Goal: Information Seeking & Learning: Learn about a topic

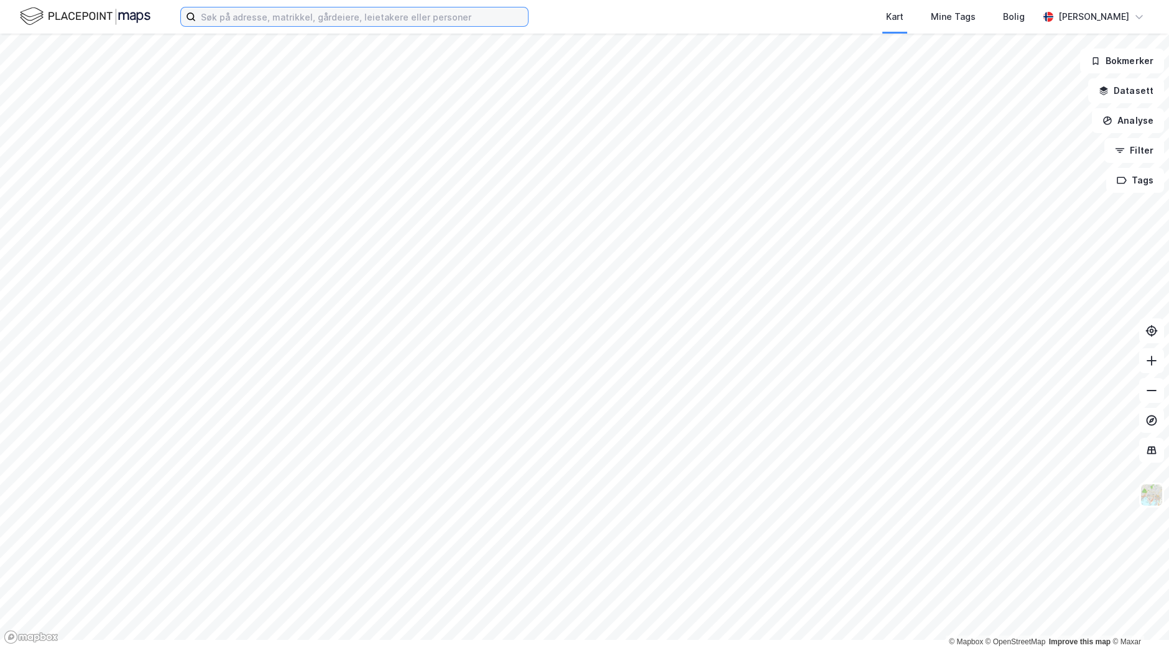
click at [310, 24] on input at bounding box center [362, 16] width 332 height 19
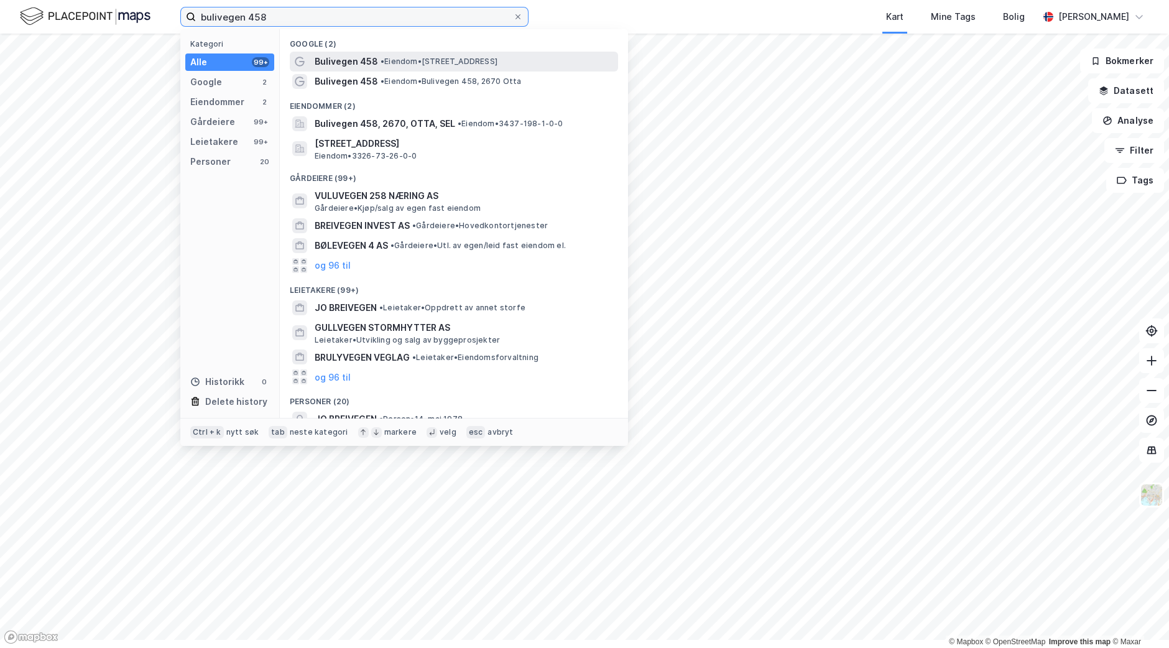
type input "bulivegen 458"
click at [378, 69] on span "Bulivegen 458" at bounding box center [346, 61] width 63 height 15
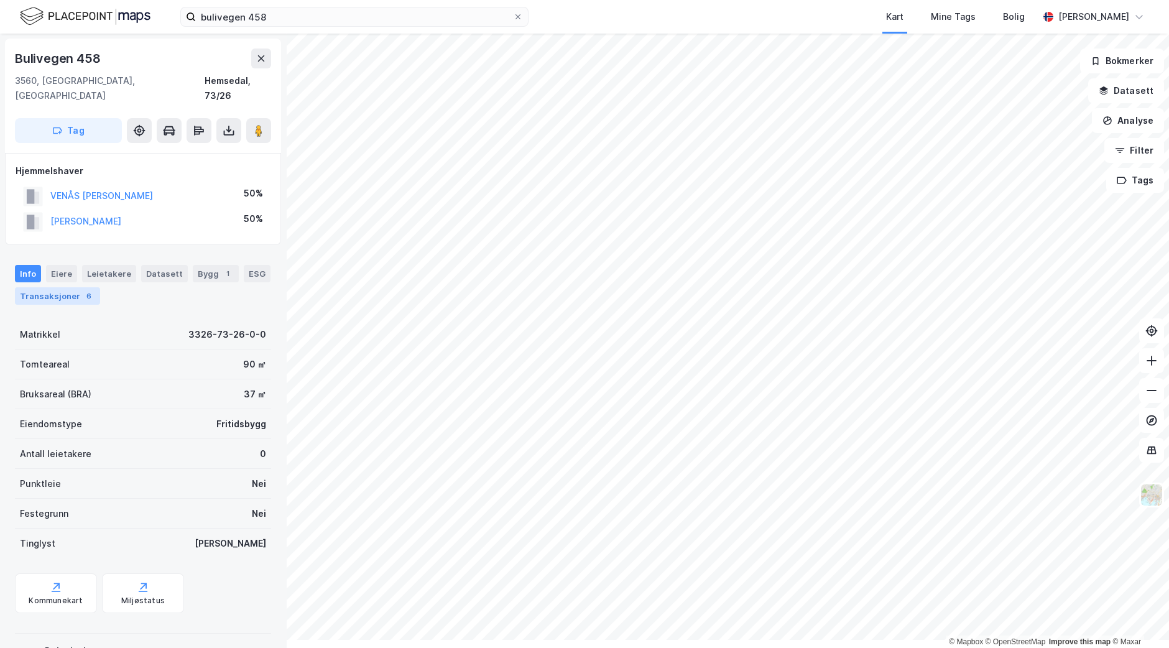
click at [68, 305] on div "Transaksjoner 6" at bounding box center [57, 295] width 85 height 17
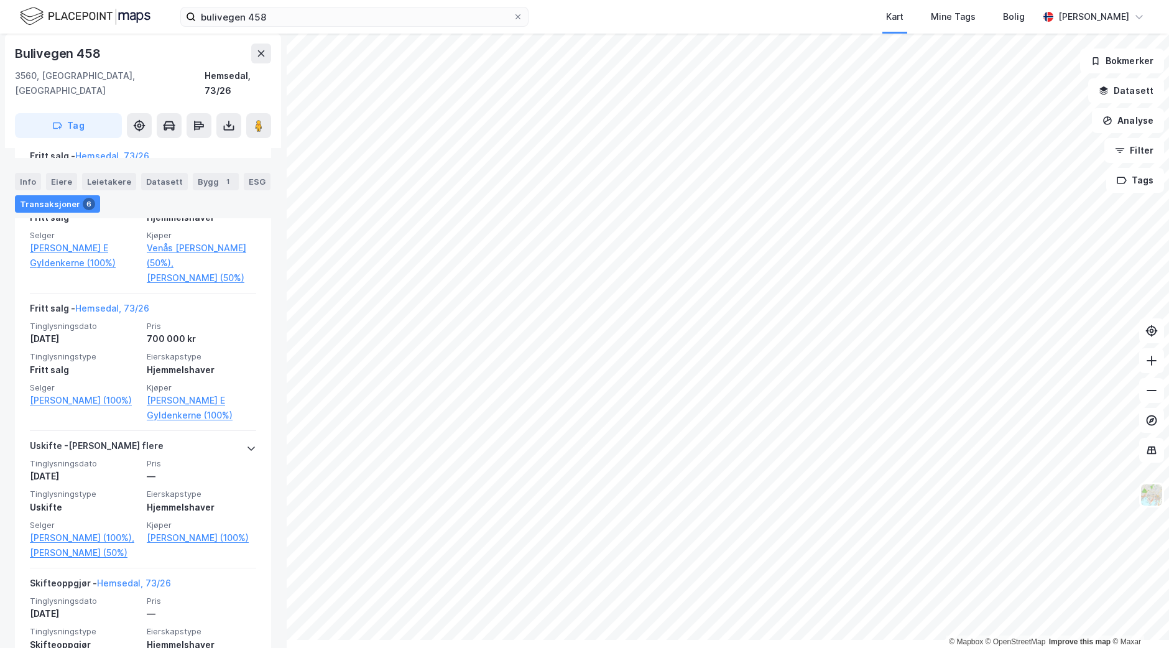
scroll to position [368, 0]
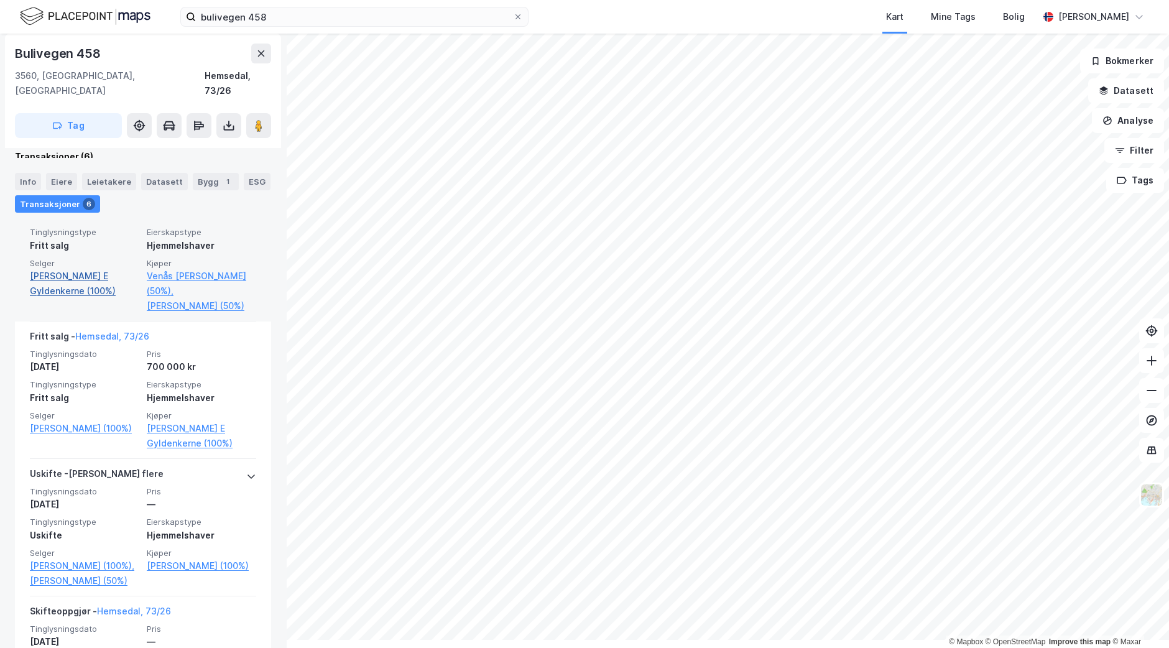
click at [98, 298] on link "[PERSON_NAME] E Gyldenkerne (100%)" at bounding box center [84, 284] width 109 height 30
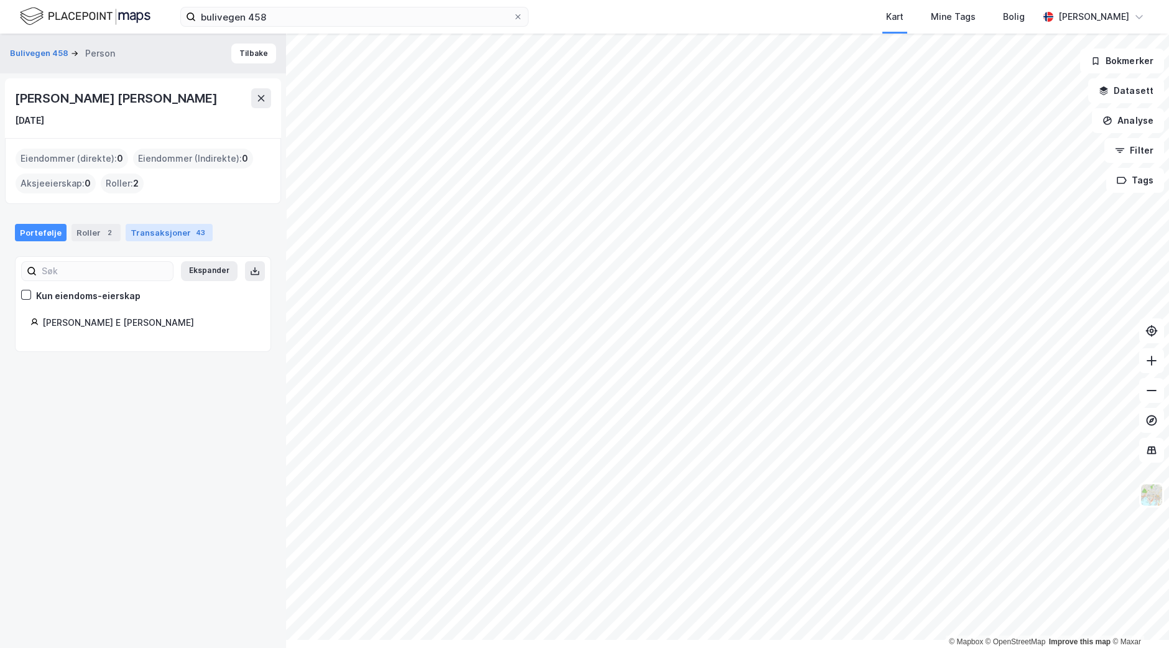
click at [187, 241] on div "Transaksjoner 43" at bounding box center [169, 232] width 87 height 17
